Goal: Task Accomplishment & Management: Complete application form

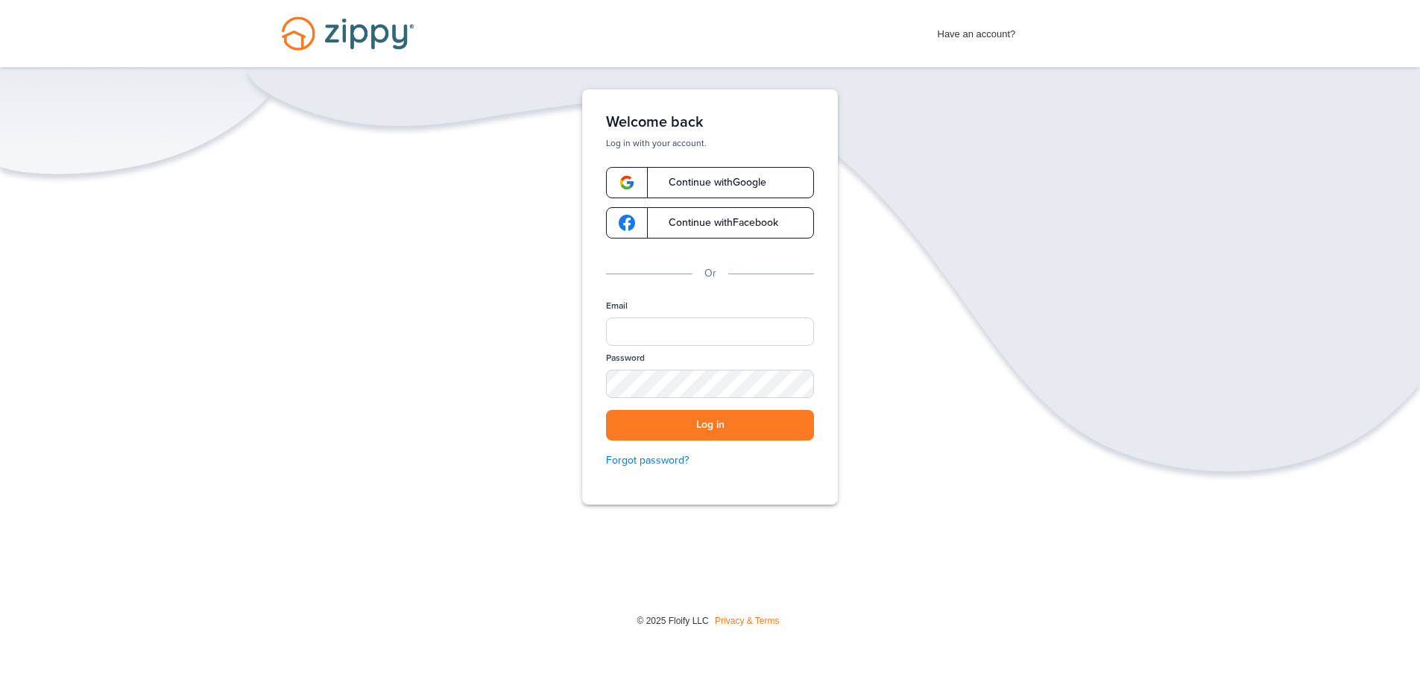
click at [753, 183] on span "Continue with Google" at bounding box center [710, 182] width 113 height 10
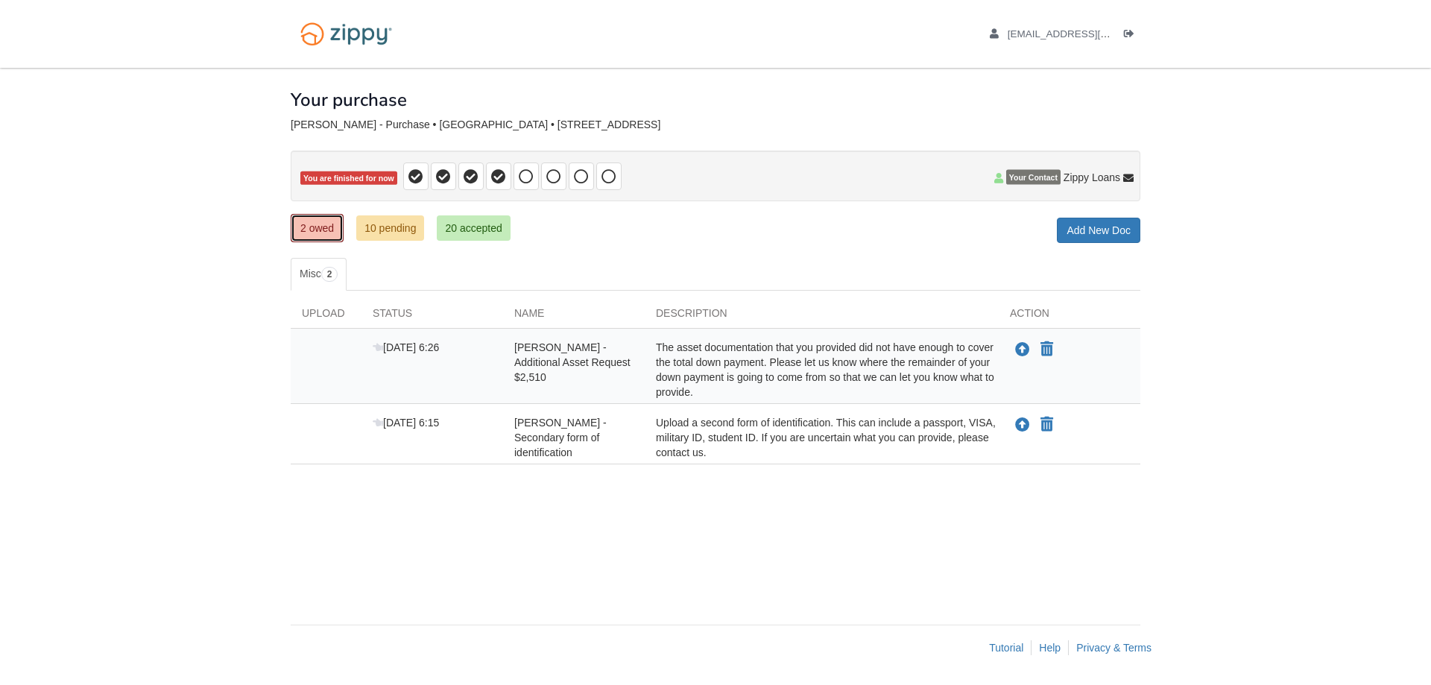
click at [309, 224] on link "2 owed" at bounding box center [317, 228] width 53 height 28
click at [1022, 346] on icon "Upload Luis Ocana Ordunez - Additional Asset Request $2,510" at bounding box center [1022, 350] width 15 height 15
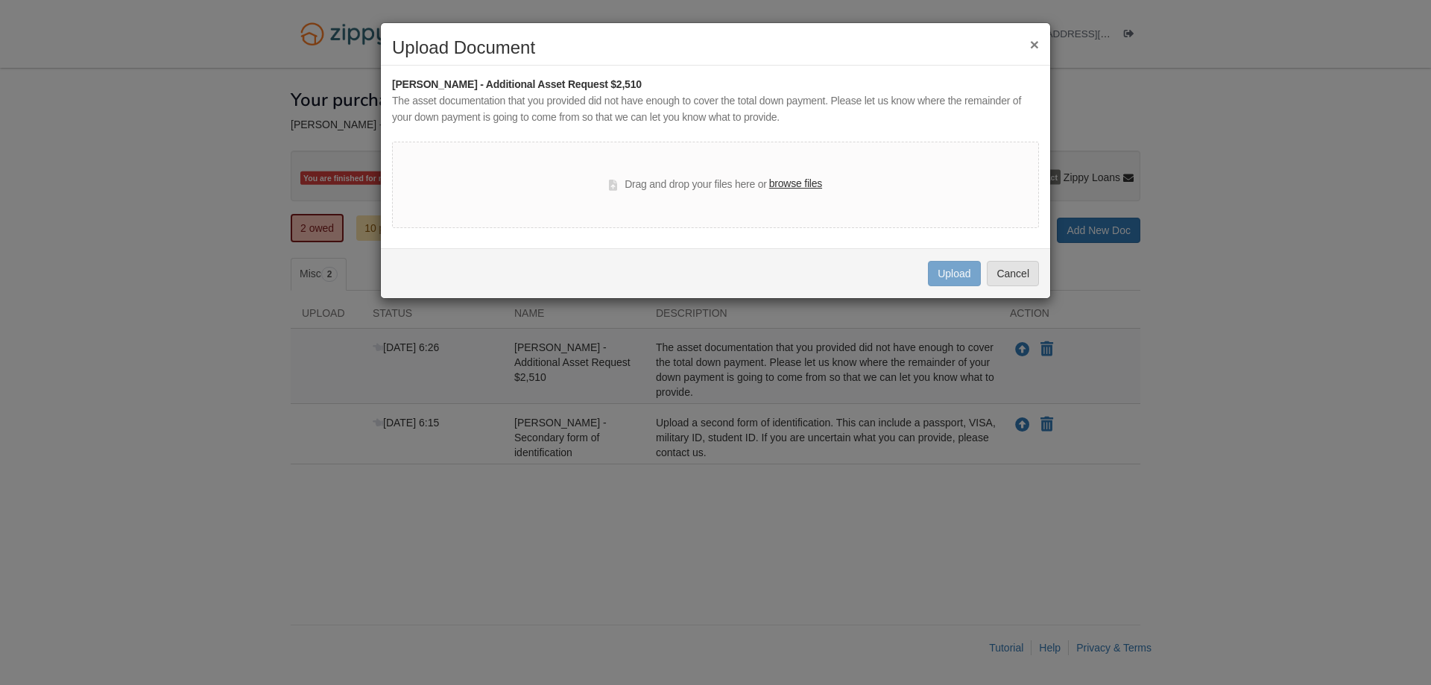
click at [442, 275] on div "Uploading... Upload Cancel" at bounding box center [715, 273] width 669 height 50
click at [441, 209] on div "Drag and drop your files here or browse files" at bounding box center [715, 185] width 647 height 86
click at [1035, 41] on button "×" at bounding box center [1034, 45] width 9 height 16
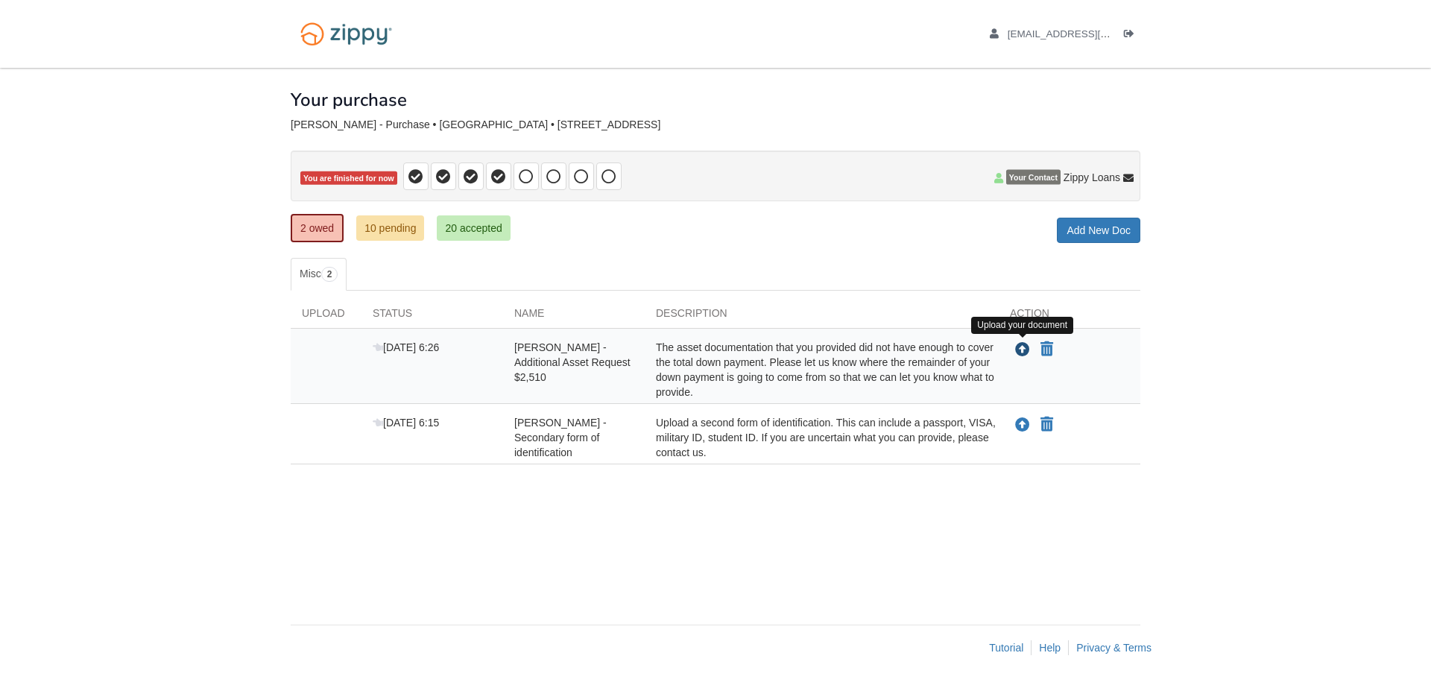
click at [1024, 341] on button "Upload your document" at bounding box center [1023, 349] width 18 height 19
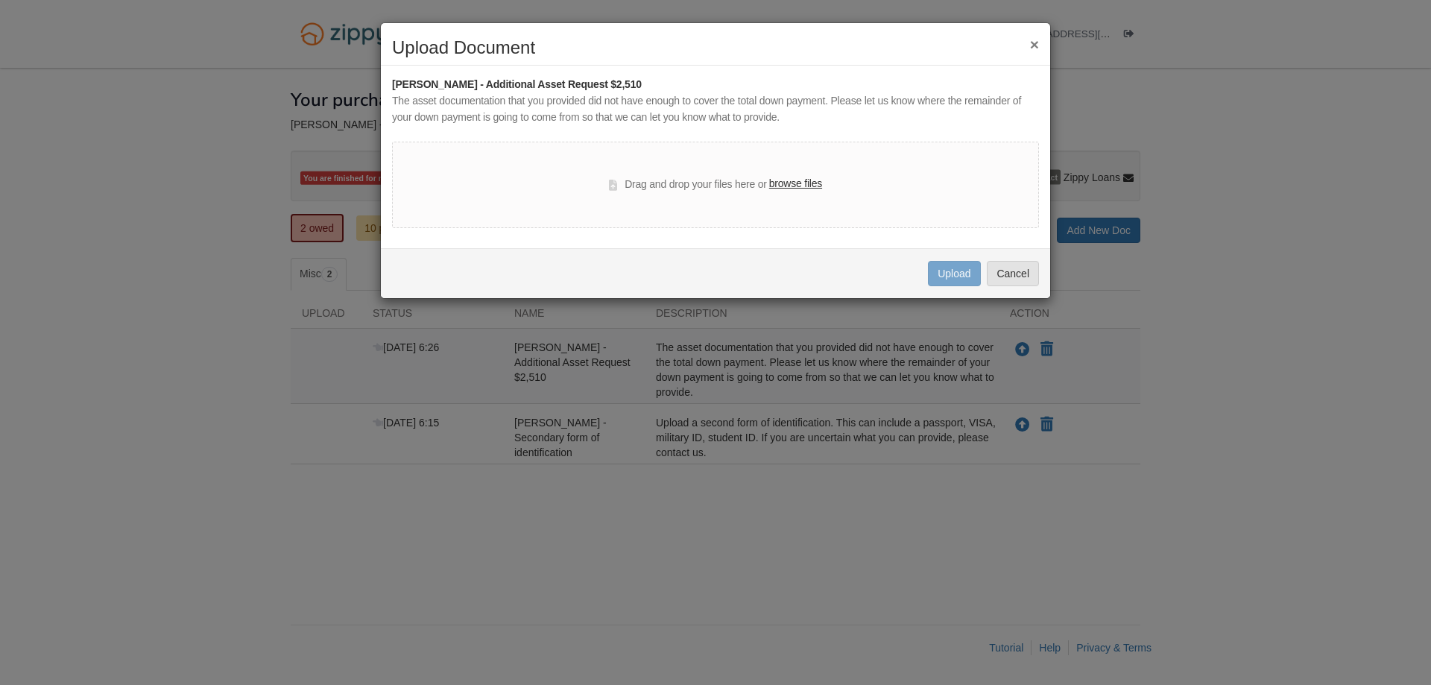
click at [644, 182] on div "Drag and drop your files here or browse files" at bounding box center [715, 185] width 213 height 18
click at [787, 181] on label "browse files" at bounding box center [795, 184] width 53 height 16
click at [0, 0] on input "browse files" at bounding box center [0, 0] width 0 height 0
click at [1032, 271] on button "Cancel" at bounding box center [1013, 273] width 52 height 25
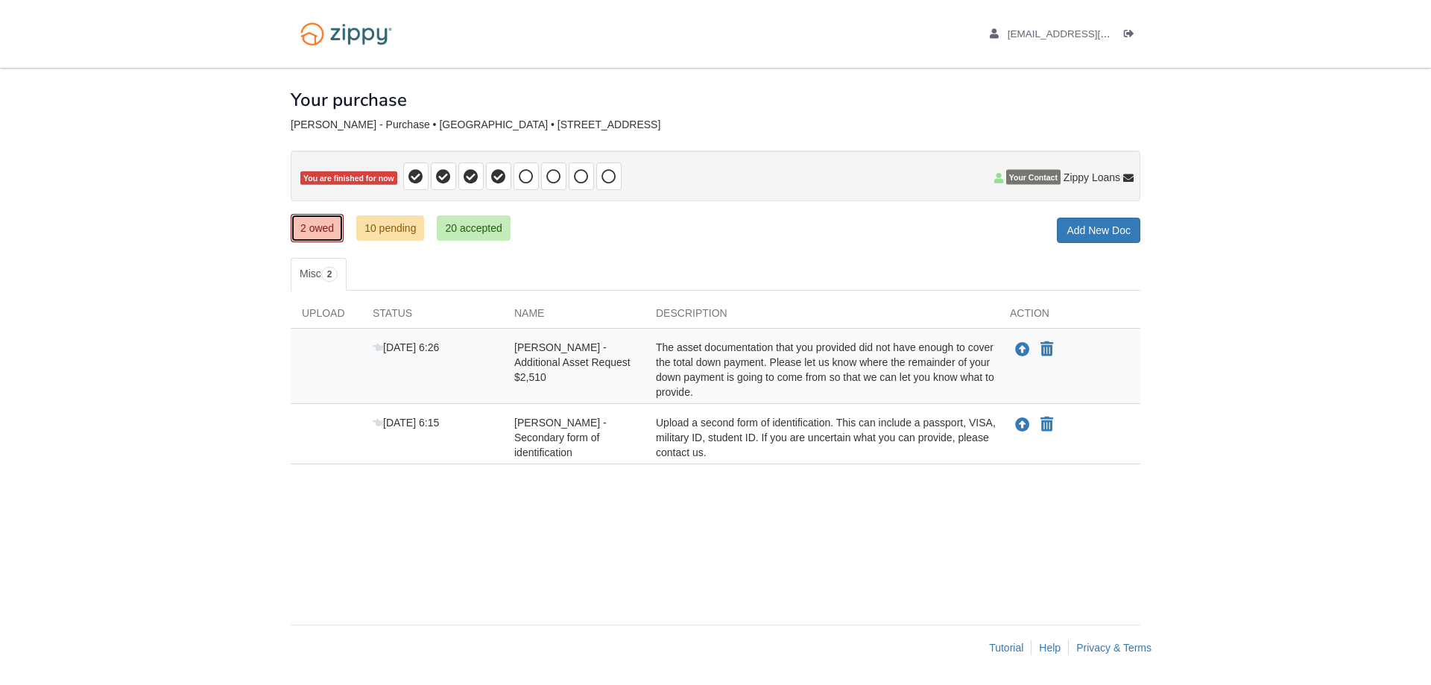
click at [309, 224] on link "2 owed" at bounding box center [317, 228] width 53 height 28
click at [1020, 424] on icon "Upload Luis Ocana Ordunez - Secondary form of identification" at bounding box center [1022, 425] width 15 height 15
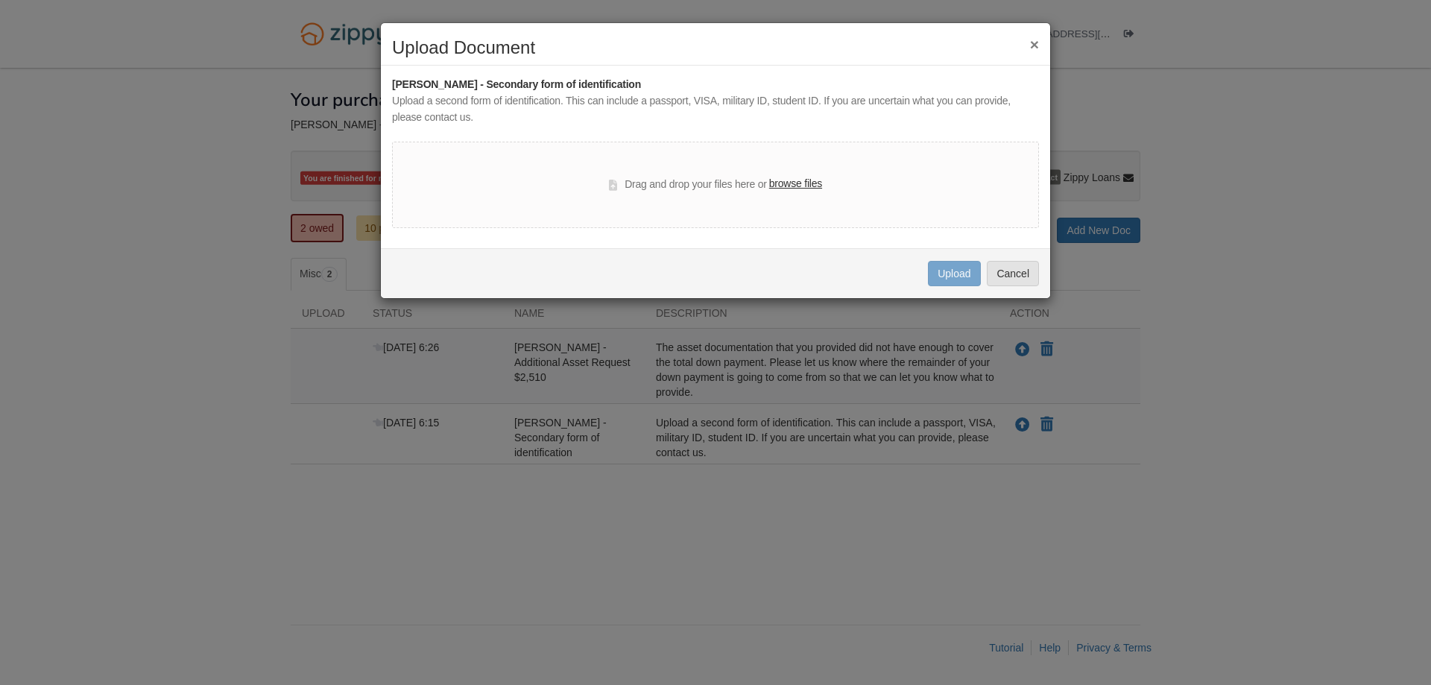
click at [801, 186] on label "browse files" at bounding box center [795, 184] width 53 height 16
click at [0, 0] on input "browse files" at bounding box center [0, 0] width 0 height 0
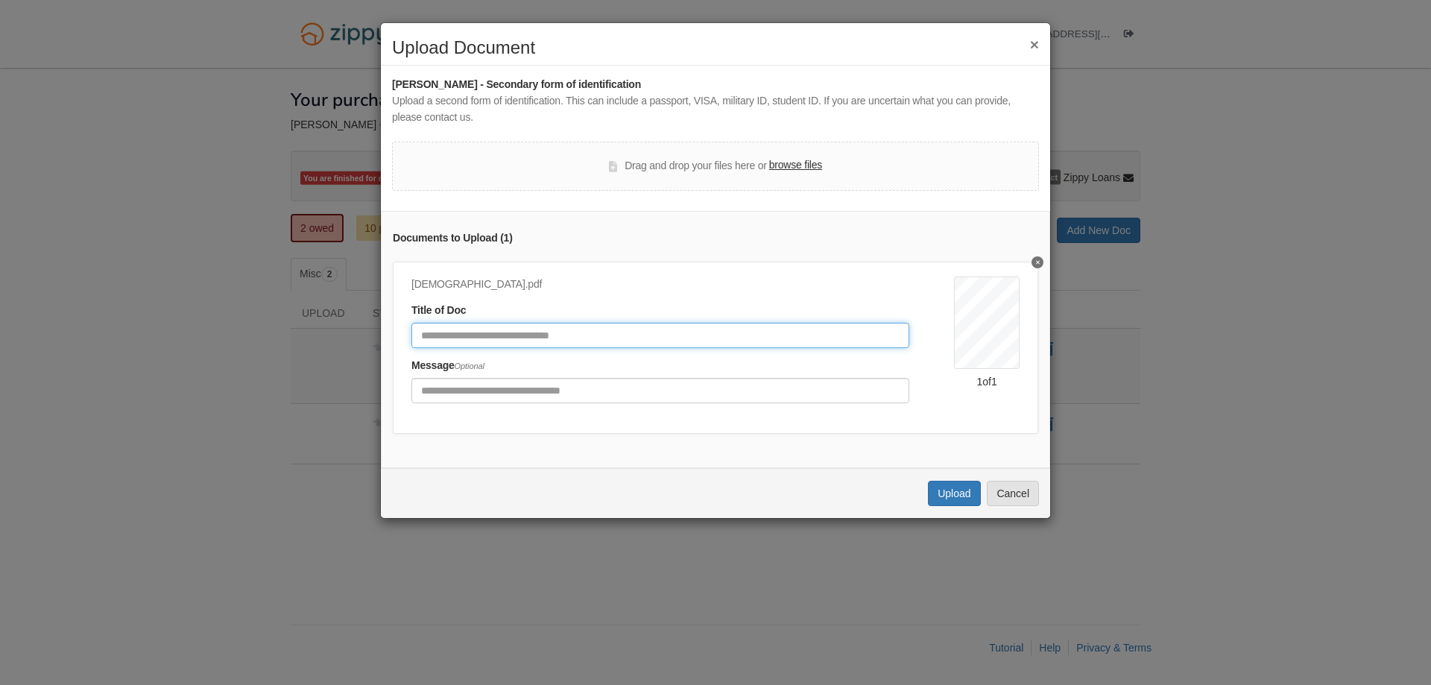
click at [523, 336] on input "Document Title" at bounding box center [660, 335] width 498 height 25
type input "**********"
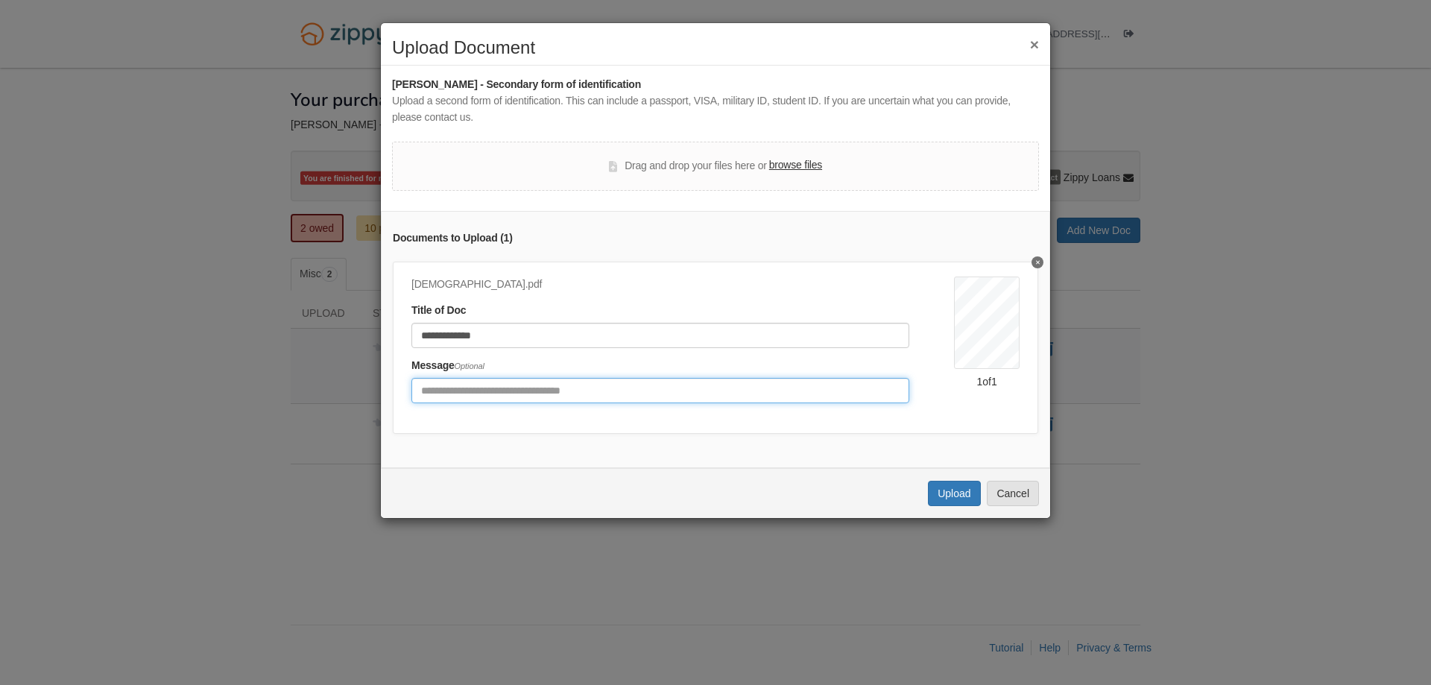
click at [487, 393] on input "Include any comments on this document" at bounding box center [660, 390] width 498 height 25
type input "**********"
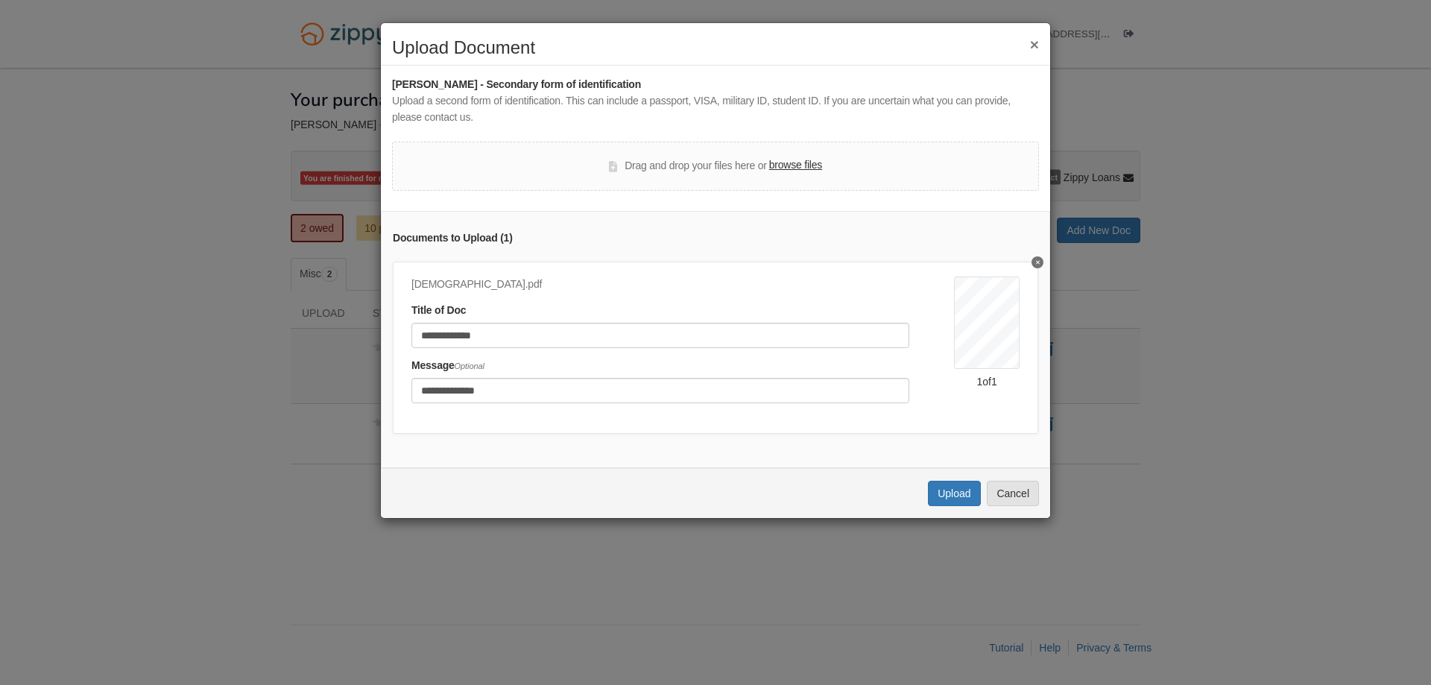
click at [529, 434] on div "**********" at bounding box center [715, 339] width 669 height 257
click at [953, 499] on button "Upload" at bounding box center [954, 493] width 52 height 25
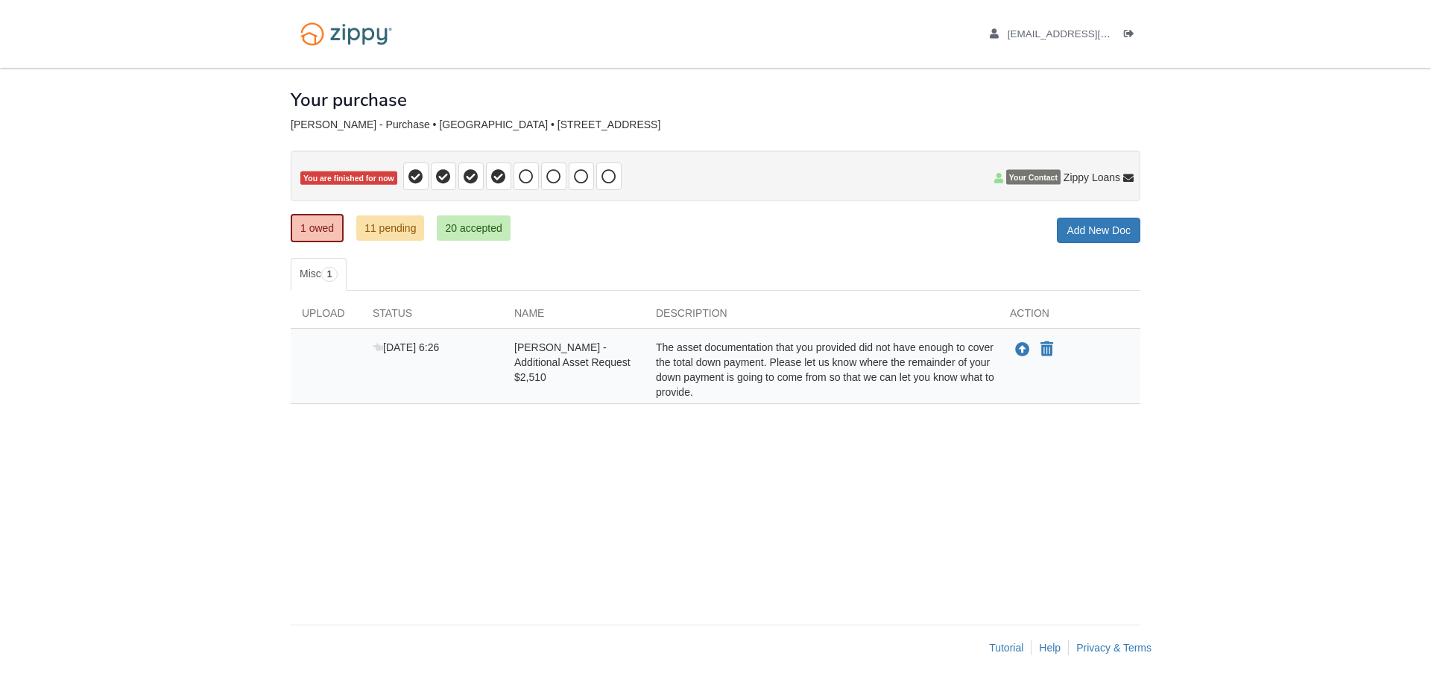
click at [499, 461] on div "× × × Pending Add Document Notice document will be included in the email sent t…" at bounding box center [716, 339] width 850 height 542
click at [476, 514] on div "× × × Pending Add Document Notice document will be included in the email sent t…" at bounding box center [716, 339] width 850 height 542
click at [1025, 345] on icon "Upload Luis Ocana Ordunez - Additional Asset Request $2,510" at bounding box center [1022, 350] width 15 height 15
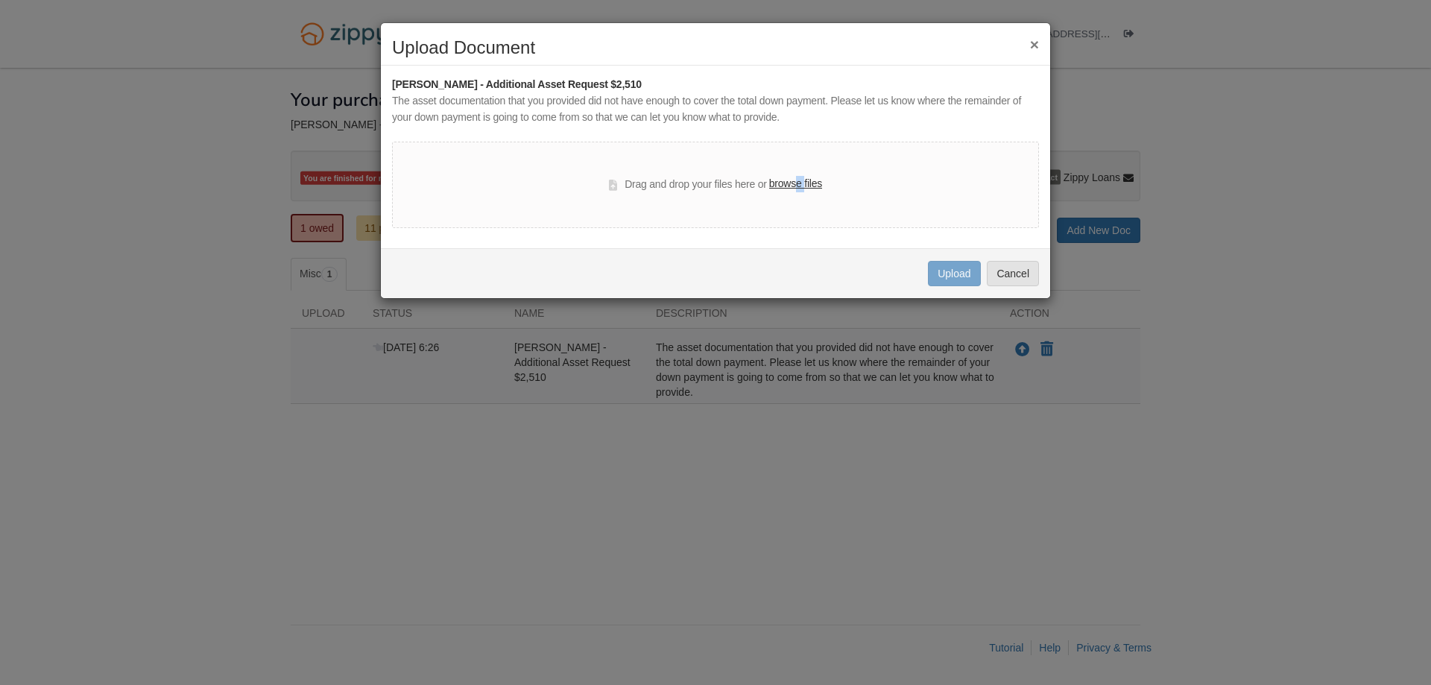
drag, startPoint x: 804, startPoint y: 186, endPoint x: 797, endPoint y: 195, distance: 12.2
click at [797, 195] on div "Drag and drop your files here or browse files" at bounding box center [715, 185] width 647 height 86
click at [761, 208] on div "Drag and drop your files here or browse files" at bounding box center [715, 185] width 647 height 86
click at [785, 183] on label "browse files" at bounding box center [795, 184] width 53 height 16
click at [0, 0] on input "browse files" at bounding box center [0, 0] width 0 height 0
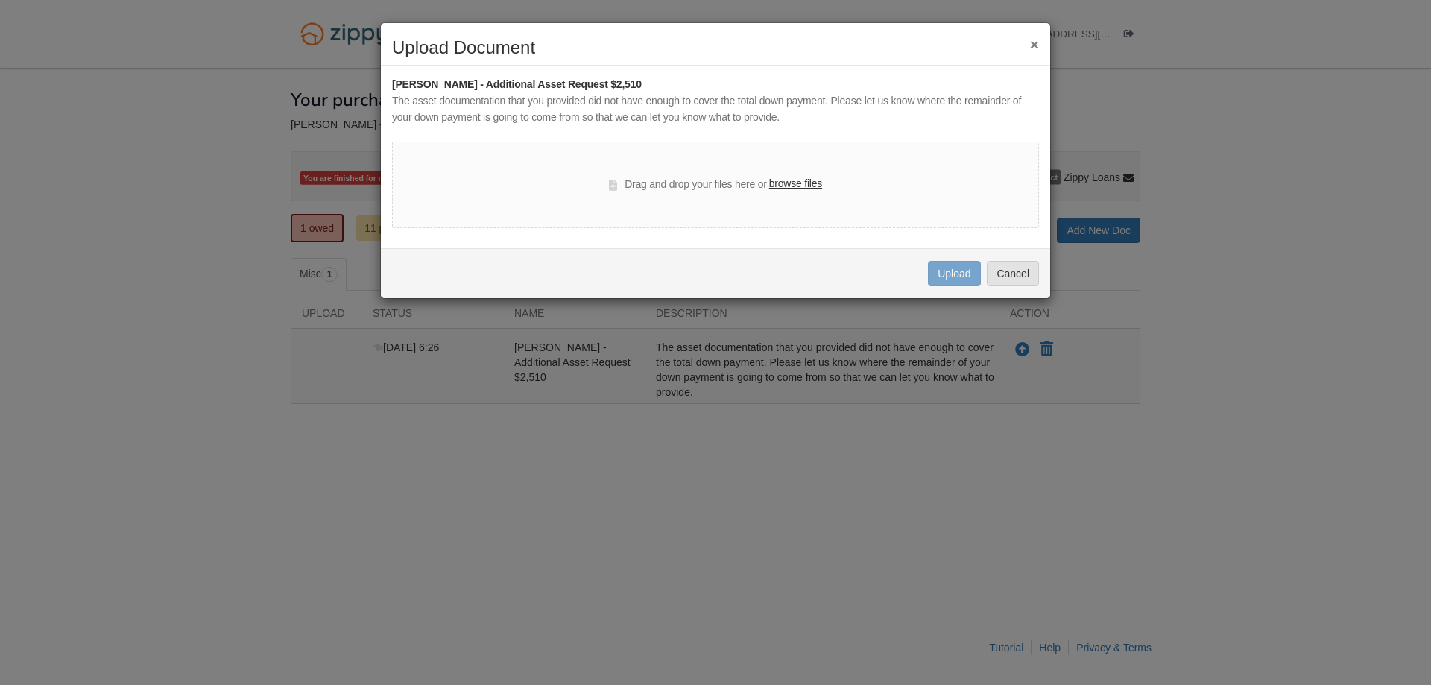
click at [502, 181] on div "Drag and drop your files here or browse files" at bounding box center [715, 185] width 647 height 86
click at [612, 182] on icon at bounding box center [613, 185] width 8 height 11
click at [848, 106] on div "The asset documentation that you provided did not have enough to cover the tota…" at bounding box center [715, 109] width 647 height 33
click at [789, 119] on div "The asset documentation that you provided did not have enough to cover the tota…" at bounding box center [715, 109] width 647 height 33
click at [911, 262] on div "Uploading... Upload Cancel" at bounding box center [715, 273] width 669 height 50
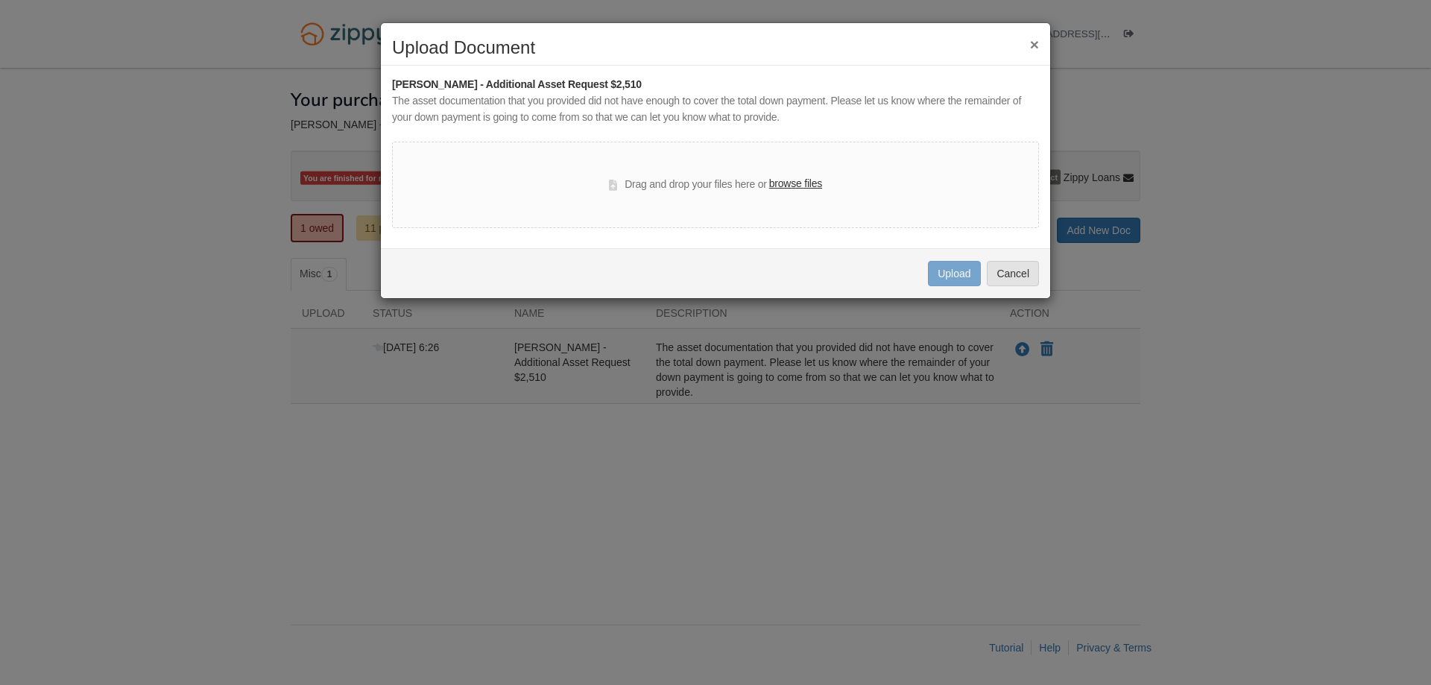
click at [825, 225] on div "Drag and drop your files here or browse files" at bounding box center [715, 185] width 647 height 86
click at [812, 258] on div "Uploading... Upload Cancel" at bounding box center [715, 273] width 669 height 50
click at [1028, 45] on h2 "Upload Document" at bounding box center [715, 47] width 647 height 19
click at [1036, 41] on button "×" at bounding box center [1034, 45] width 9 height 16
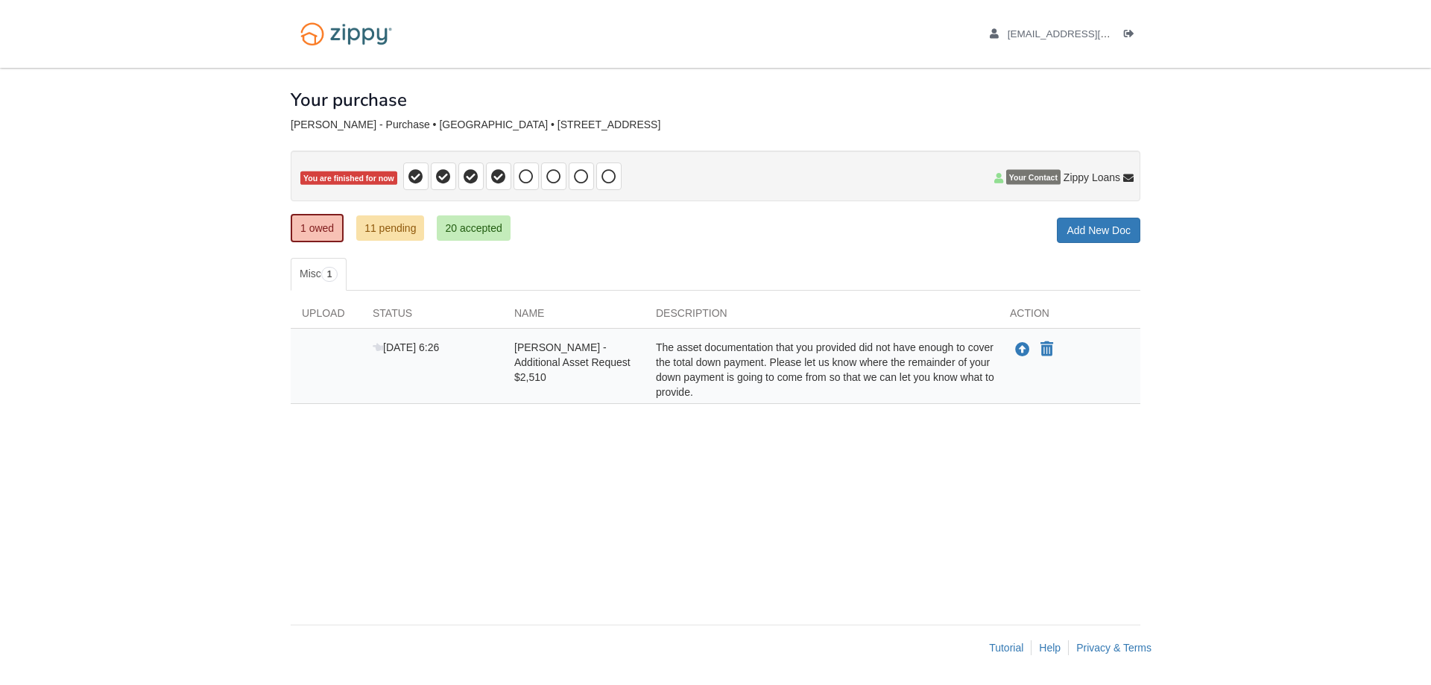
click at [395, 270] on ul "Misc 1" at bounding box center [716, 274] width 850 height 33
click at [1018, 347] on icon "Upload Luis Ocana Ordunez - Additional Asset Request $2,510" at bounding box center [1022, 350] width 15 height 15
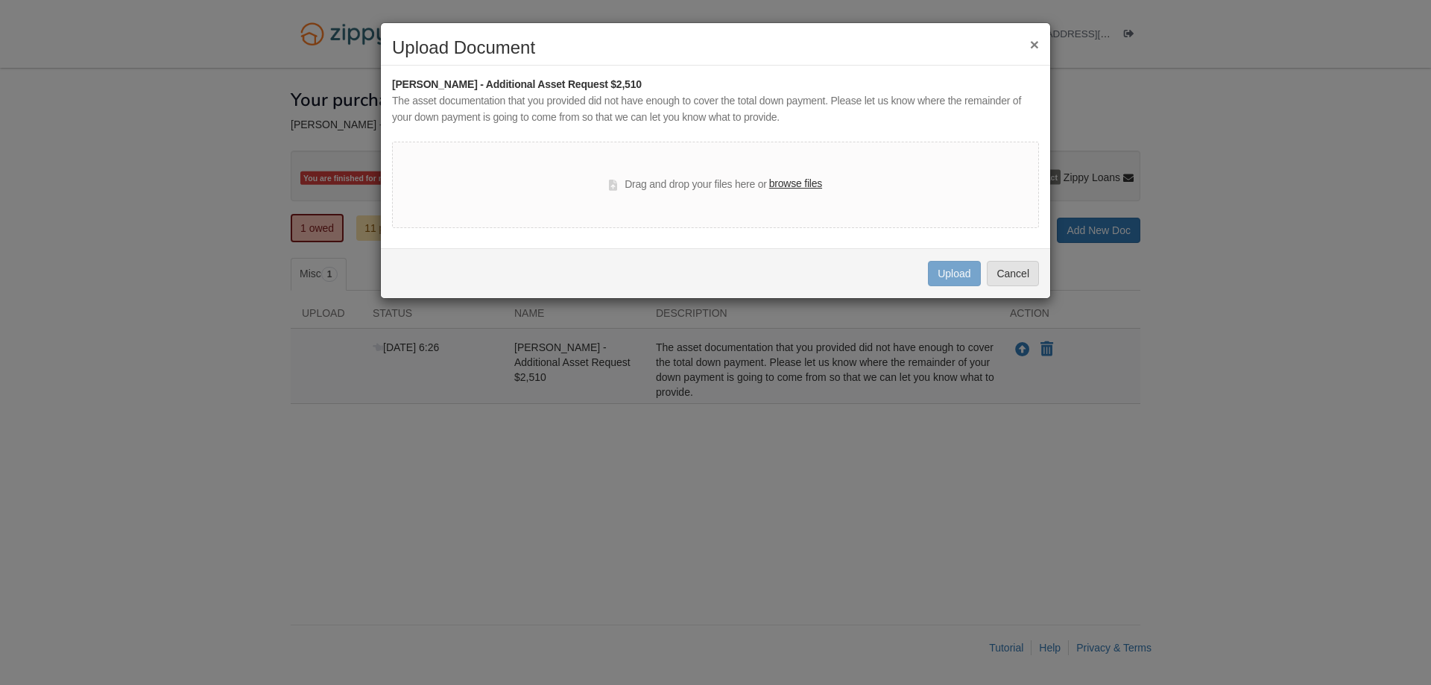
click at [800, 180] on label "browse files" at bounding box center [795, 184] width 53 height 16
click at [0, 0] on input "browse files" at bounding box center [0, 0] width 0 height 0
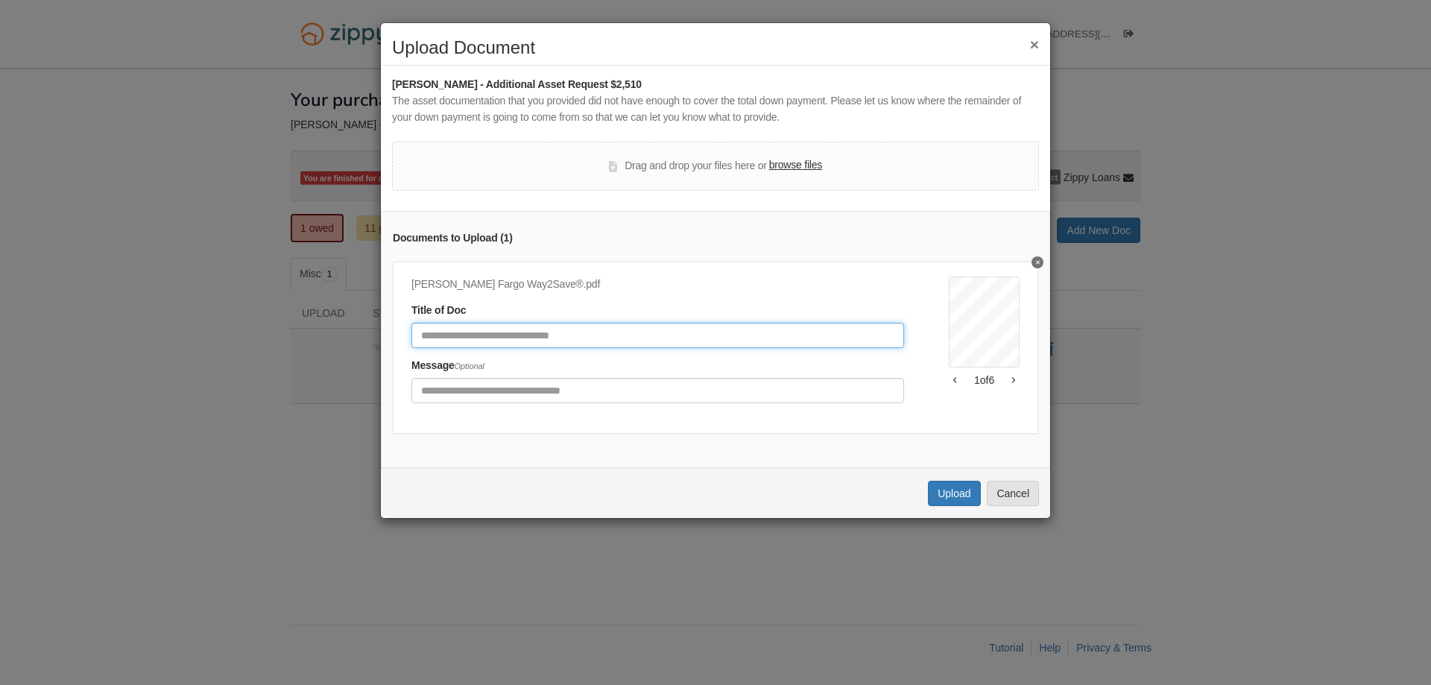
click at [458, 333] on input "Document Title" at bounding box center [657, 335] width 493 height 25
drag, startPoint x: 452, startPoint y: 331, endPoint x: 432, endPoint y: 333, distance: 19.5
click at [432, 333] on input "Document Title" at bounding box center [657, 335] width 493 height 25
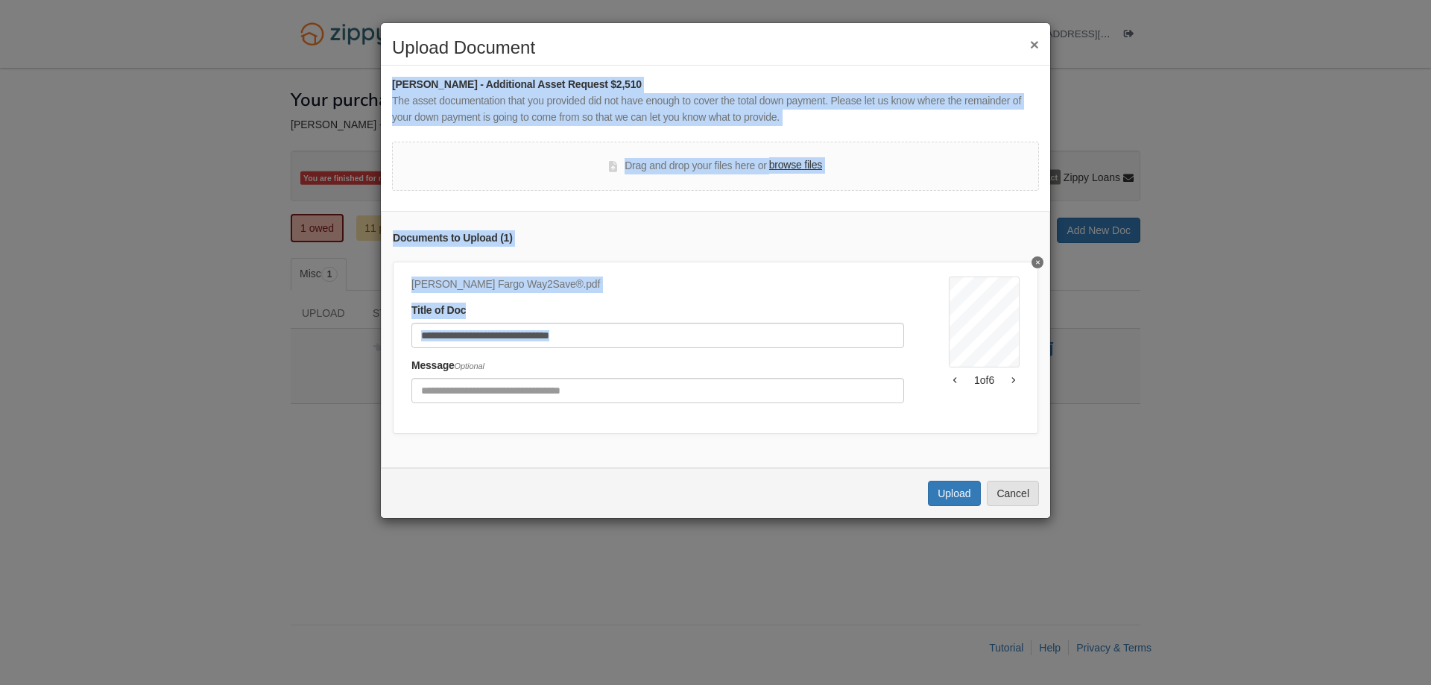
drag, startPoint x: 563, startPoint y: 29, endPoint x: 214, endPoint y: 305, distance: 444.7
click at [203, 332] on div "× Upload Document [PERSON_NAME] - Additional Asset Request $2,510 The asset doc…" at bounding box center [715, 342] width 1431 height 685
click at [664, 49] on h2 "Upload Document" at bounding box center [715, 47] width 647 height 19
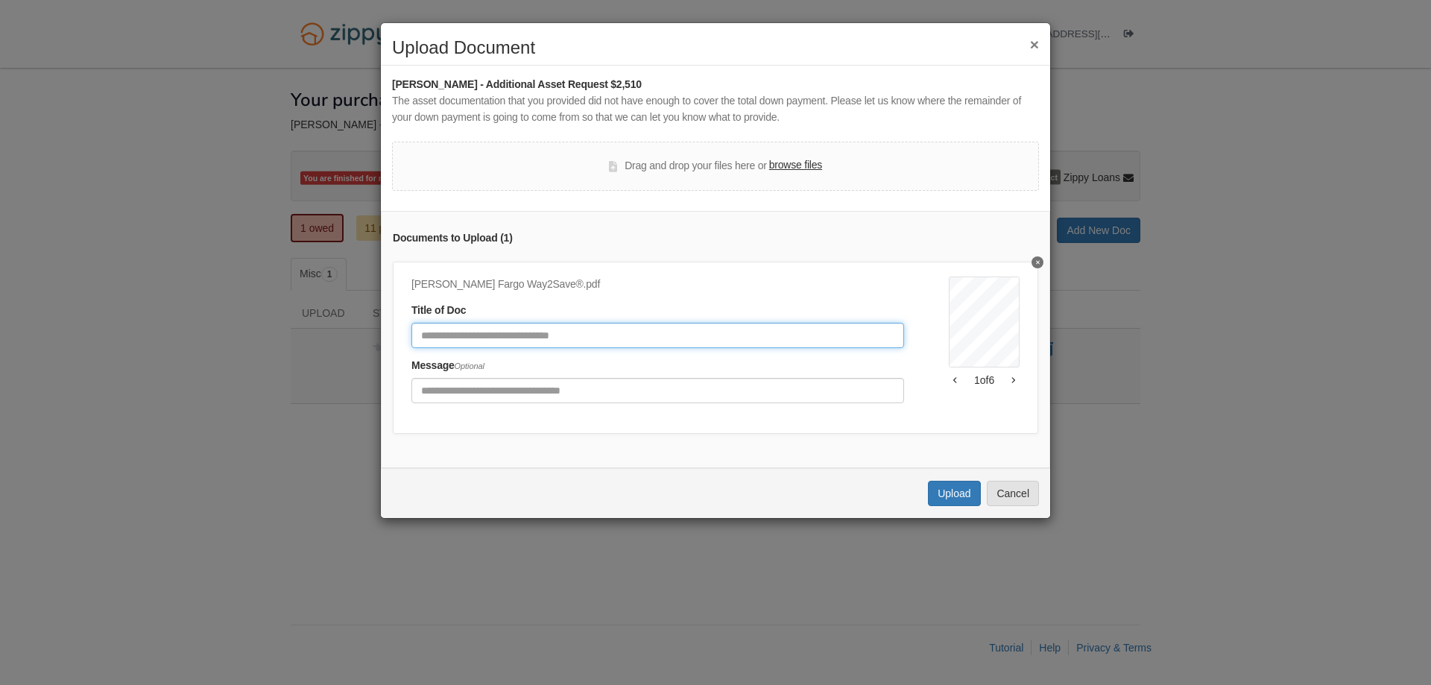
click at [608, 350] on div "[PERSON_NAME] Fargo Way2Save®.pdf Title of Doc Message Optional" at bounding box center [679, 345] width 537 height 136
type input "**********"
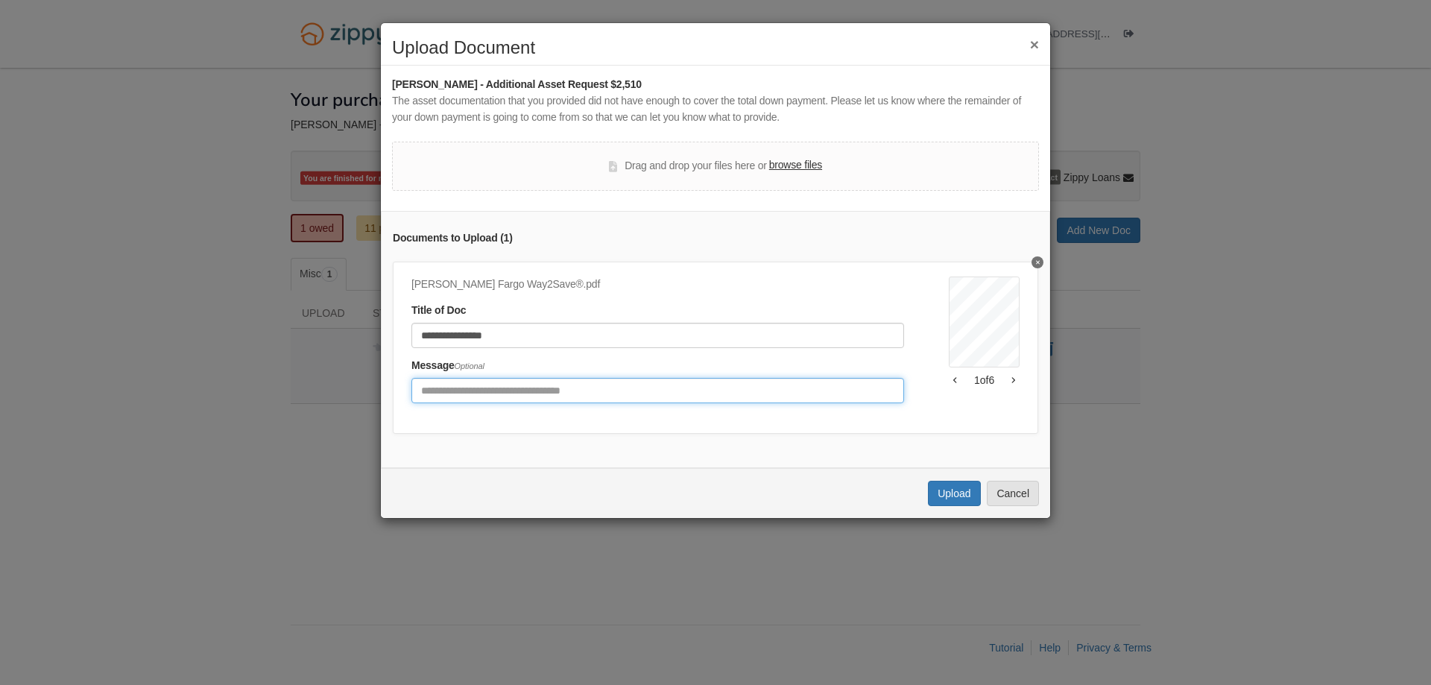
click at [453, 393] on input "Include any comments on this document" at bounding box center [657, 390] width 493 height 25
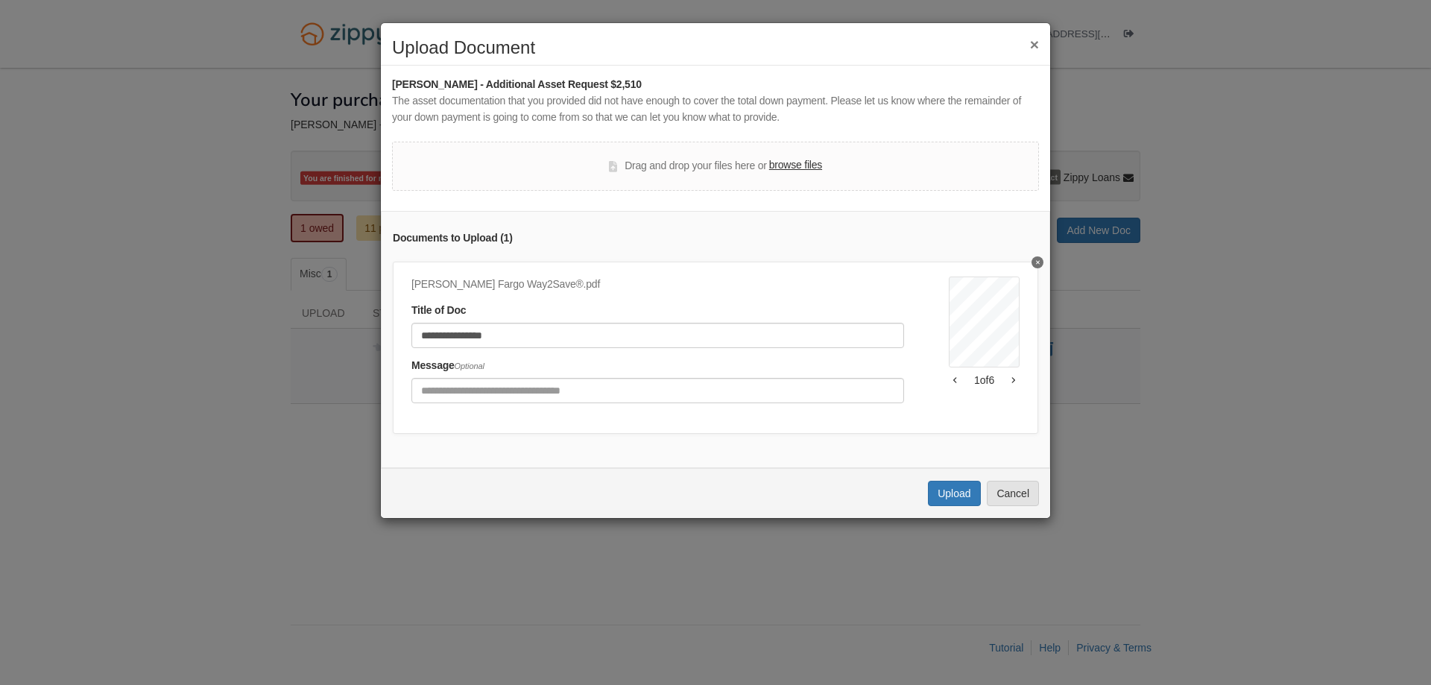
click at [751, 364] on div "Message Optional" at bounding box center [657, 380] width 493 height 45
click at [944, 499] on button "Upload" at bounding box center [954, 493] width 52 height 25
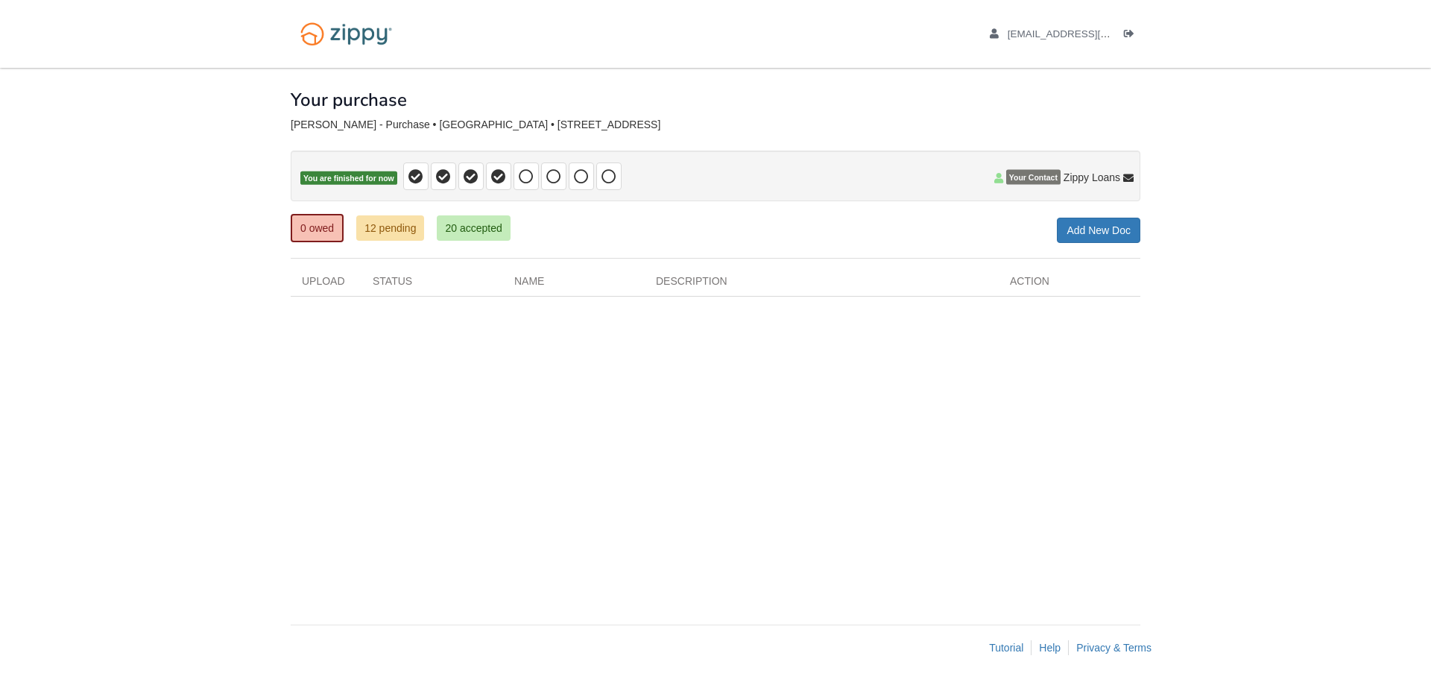
click at [1406, 185] on body "[EMAIL_ADDRESS][DOMAIN_NAME] Logout" at bounding box center [715, 342] width 1431 height 685
click at [1129, 35] on icon "Log out" at bounding box center [1129, 34] width 10 height 10
